Goal: Information Seeking & Learning: Learn about a topic

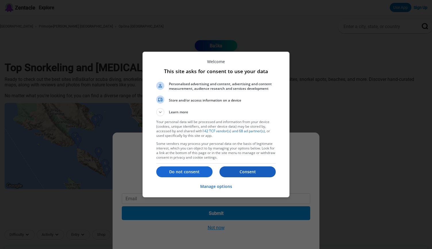
click at [244, 175] on button "Consent" at bounding box center [247, 172] width 56 height 11
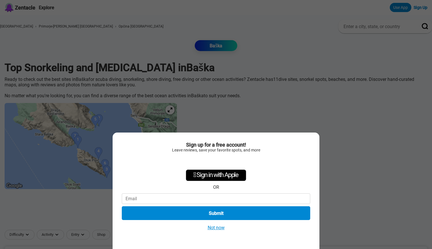
click at [217, 227] on button "Not now" at bounding box center [216, 228] width 20 height 6
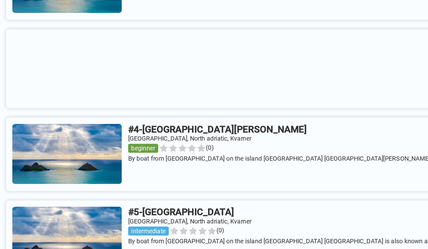
scroll to position [342, 0]
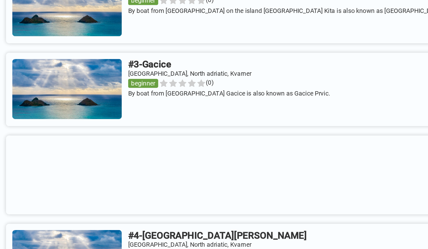
scroll to position [329, 0]
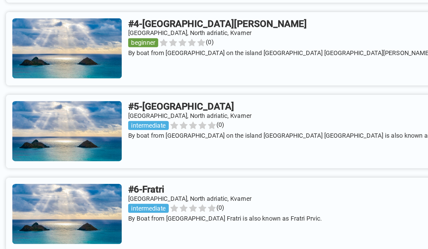
scroll to position [427, 0]
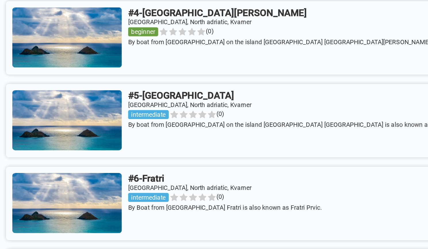
click at [136, 199] on link at bounding box center [214, 216] width 419 height 54
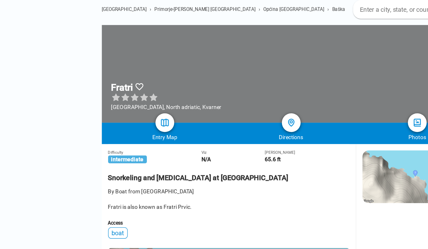
scroll to position [37, 0]
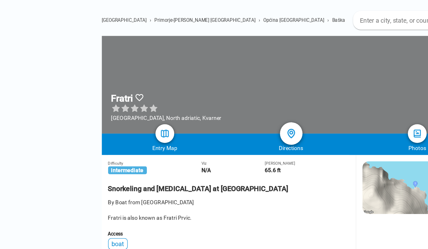
click at [215, 97] on img at bounding box center [214, 98] width 8 height 8
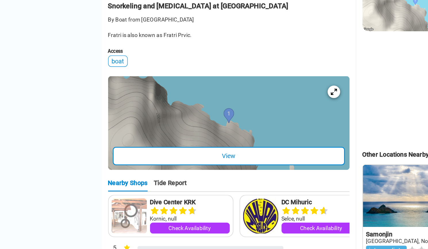
scroll to position [107, 0]
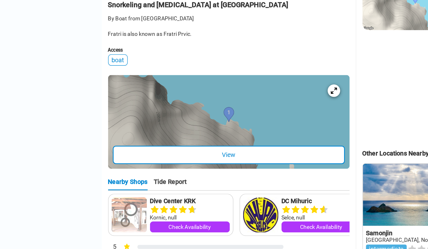
click at [180, 187] on div "View" at bounding box center [168, 180] width 170 height 14
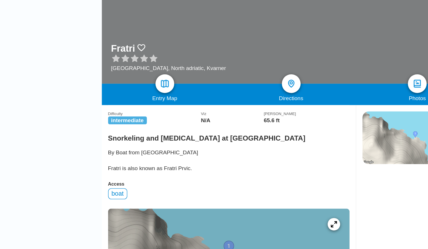
scroll to position [78, 0]
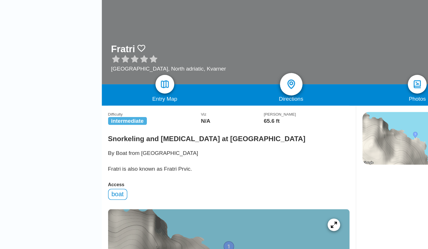
click at [215, 60] on img at bounding box center [214, 62] width 8 height 8
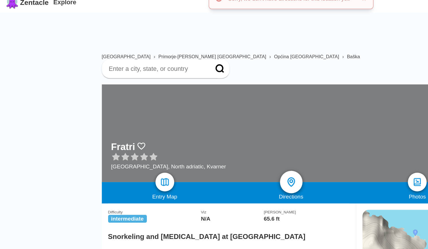
scroll to position [5, 0]
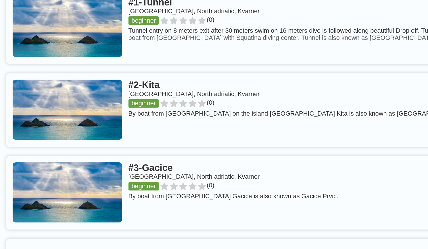
scroll to position [248, 0]
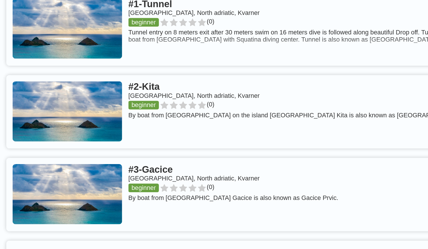
click at [133, 11] on link at bounding box center [214, 21] width 419 height 54
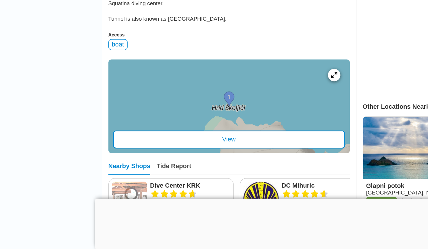
scroll to position [148, 0]
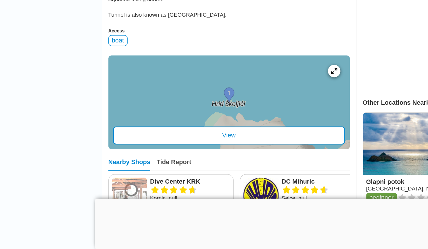
click at [169, 159] on div "View" at bounding box center [168, 165] width 170 height 13
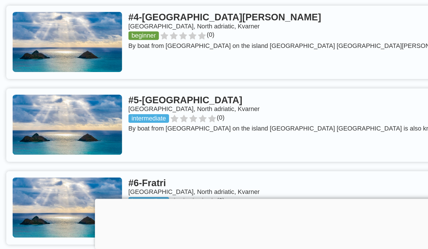
scroll to position [424, 0]
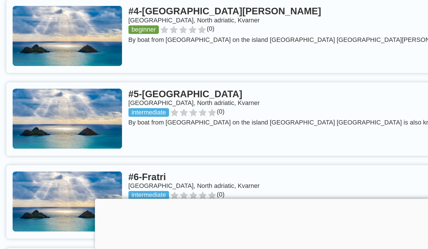
click at [143, 142] on link at bounding box center [214, 154] width 419 height 54
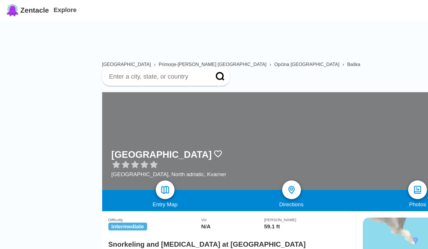
scroll to position [424, 0]
